Goal: Transaction & Acquisition: Purchase product/service

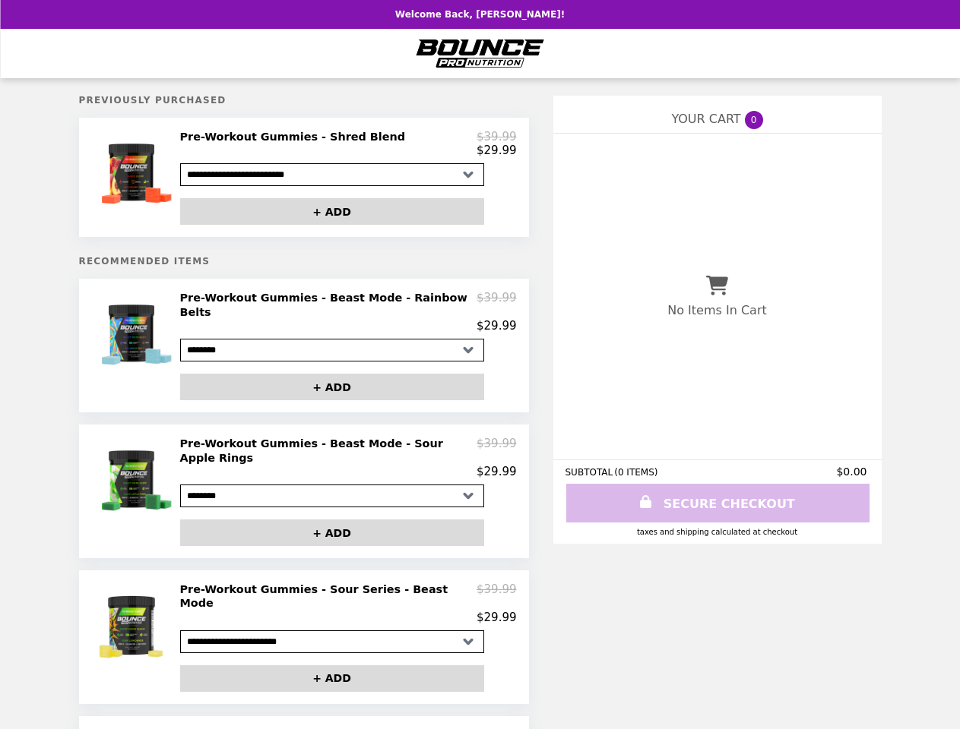
click at [134, 180] on img at bounding box center [133, 172] width 89 height 85
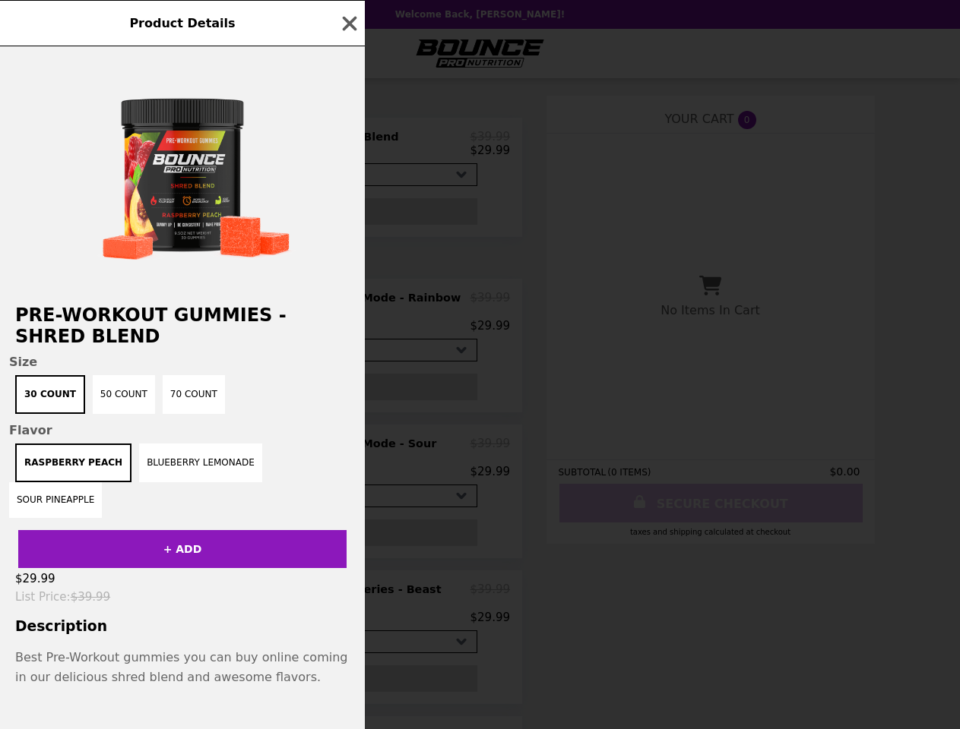
click at [347, 147] on div "Product Details Pre-Workout Gummies - Shred Blend Size 30 count 50 count 70 cou…" at bounding box center [480, 364] width 960 height 729
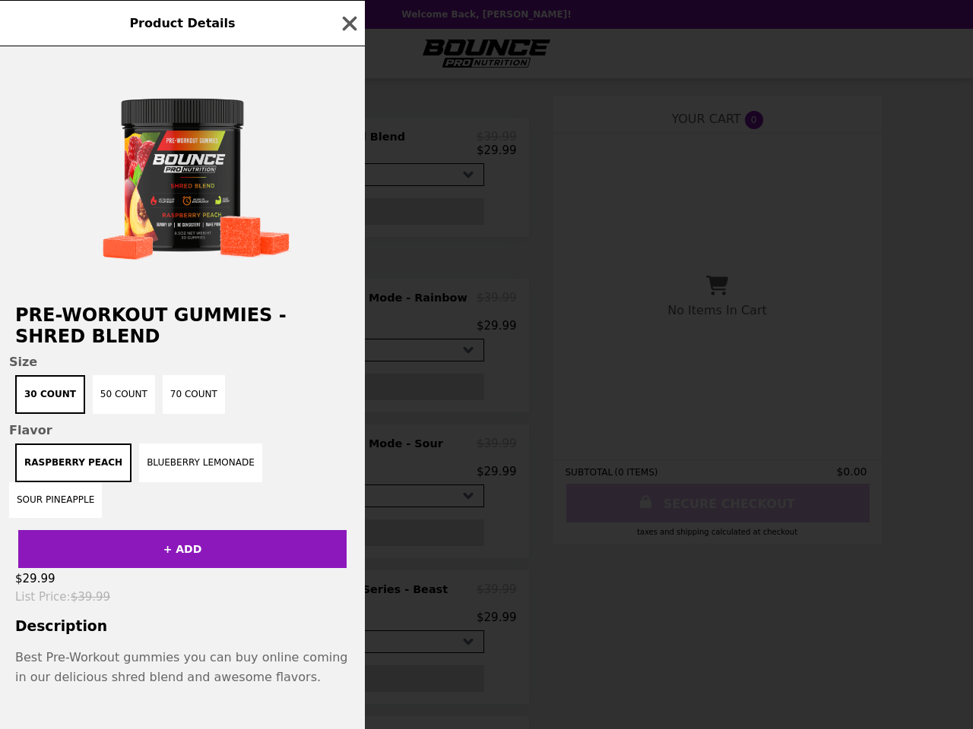
click at [332, 216] on div at bounding box center [182, 167] width 365 height 243
click at [134, 346] on h2 "Pre-Workout Gummies - Shred Blend" at bounding box center [182, 326] width 365 height 43
click at [347, 312] on div "Product Details Pre-Workout Gummies - Shred Blend Size 30 count 50 count 70 cou…" at bounding box center [486, 364] width 973 height 729
click at [332, 381] on div "Product Details Pre-Workout Gummies - Shred Blend Size 30 count 50 count 70 cou…" at bounding box center [486, 364] width 973 height 729
click at [134, 480] on img at bounding box center [133, 479] width 89 height 85
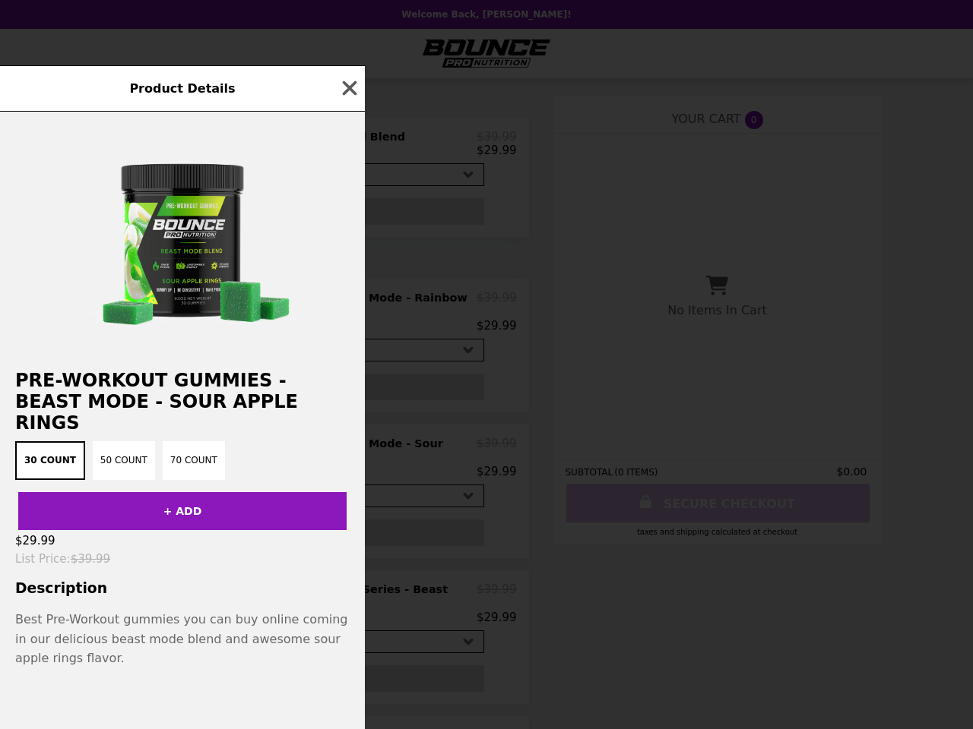
click at [347, 447] on div "Product Details Pre-Workout Gummies - Beast Mode - Sour Apple Rings 30 Count 50…" at bounding box center [486, 364] width 973 height 729
click at [332, 516] on button "+ ADD" at bounding box center [182, 511] width 328 height 38
click at [134, 615] on div "Product Details Pre-Workout Gummies - Beast Mode - Sour Apple Rings 30 Count 50…" at bounding box center [486, 364] width 973 height 729
